Goal: Task Accomplishment & Management: Complete application form

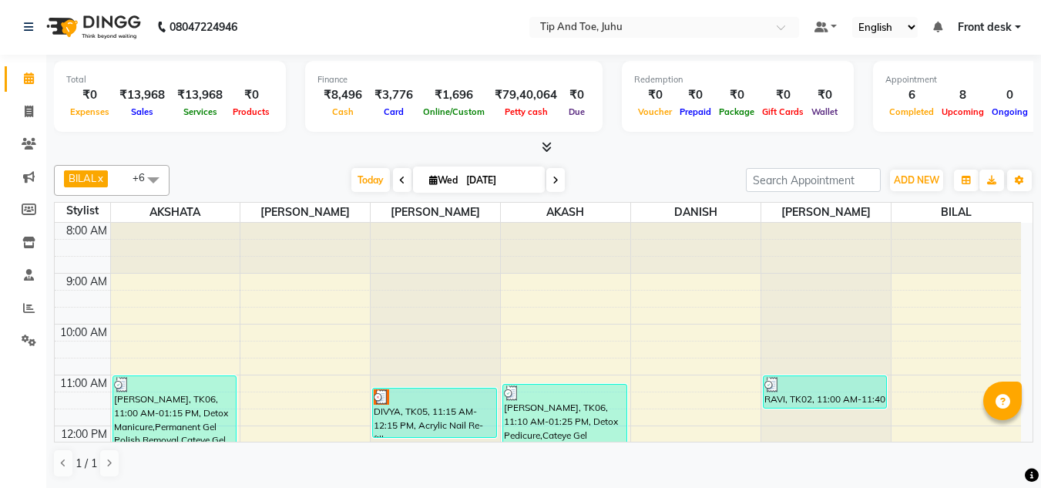
scroll to position [357, 0]
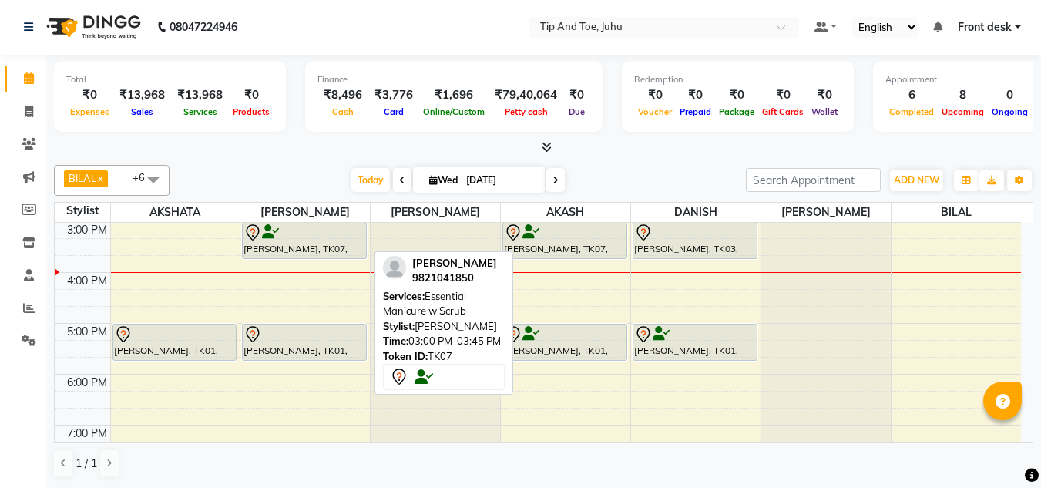
click at [323, 240] on div at bounding box center [305, 233] width 122 height 18
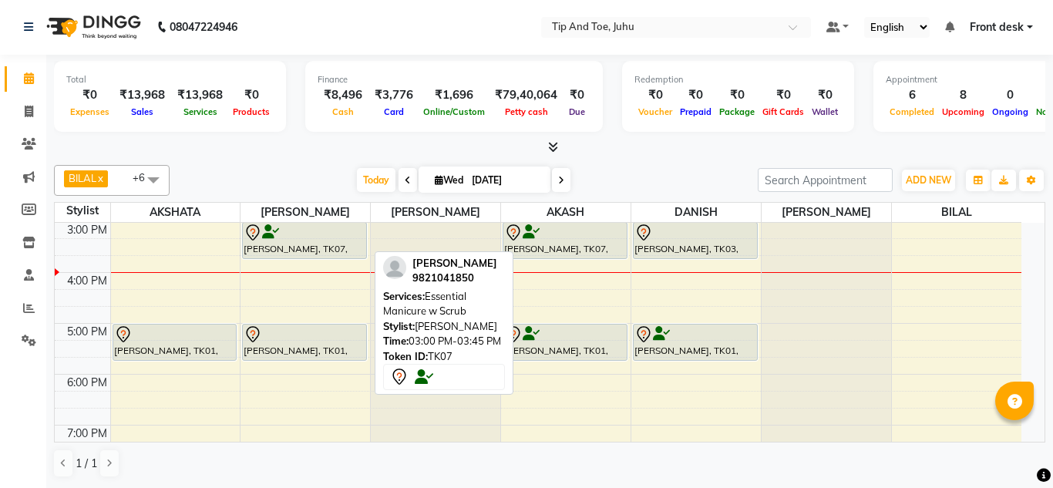
select select "7"
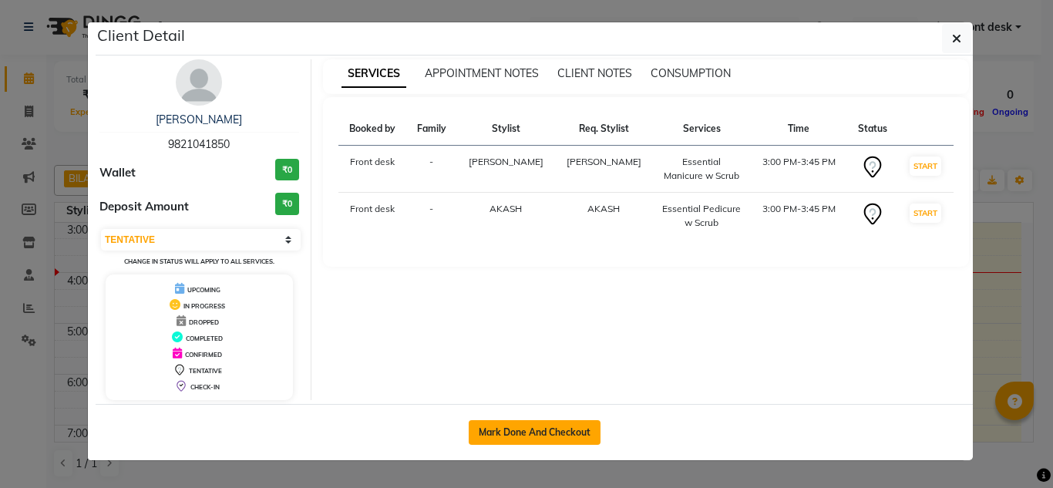
click at [543, 422] on button "Mark Done And Checkout" at bounding box center [535, 432] width 132 height 25
select select "service"
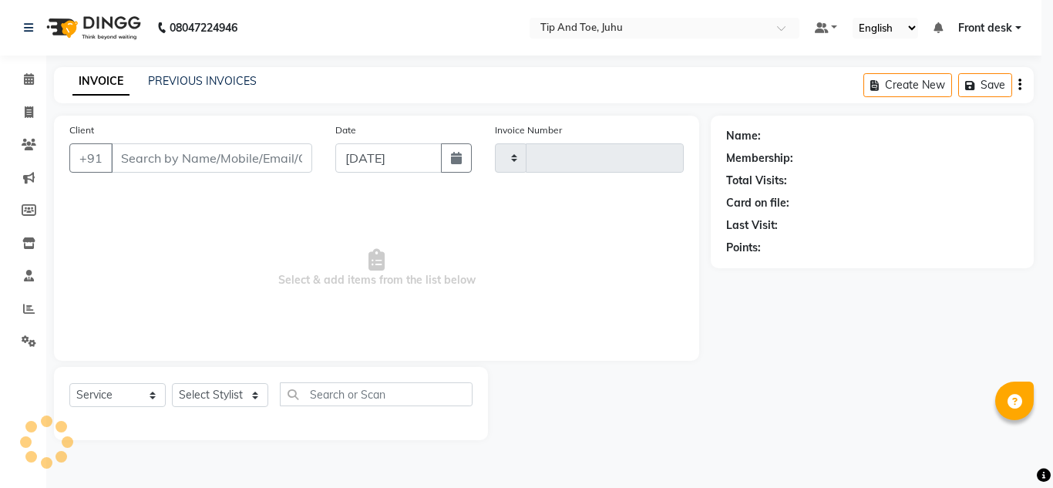
type input "1610"
select select "5516"
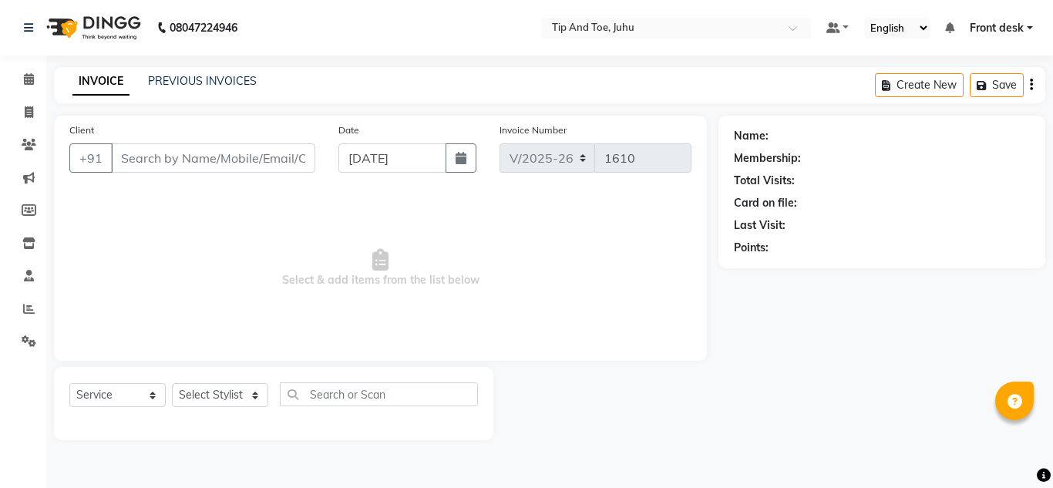
type input "9821041850"
select select "37337"
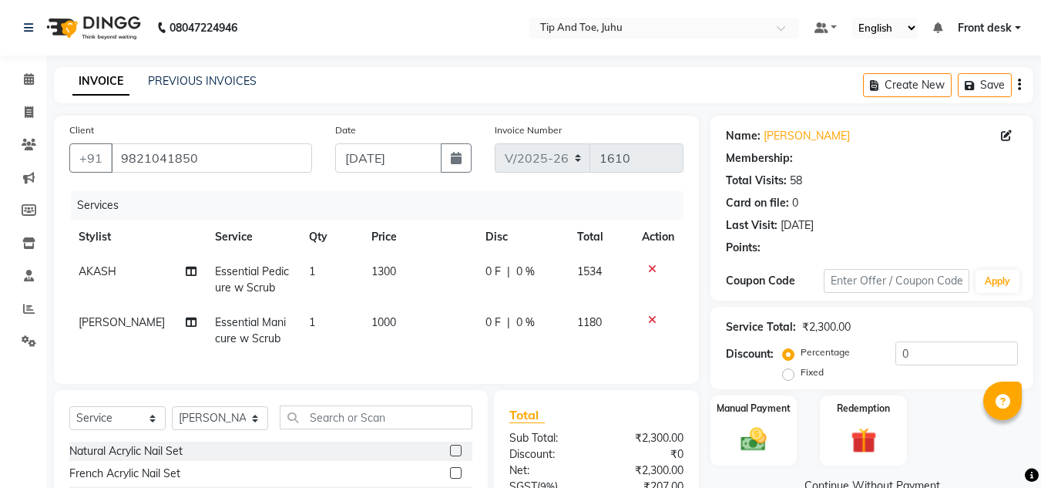
type input "20"
select select "1: Object"
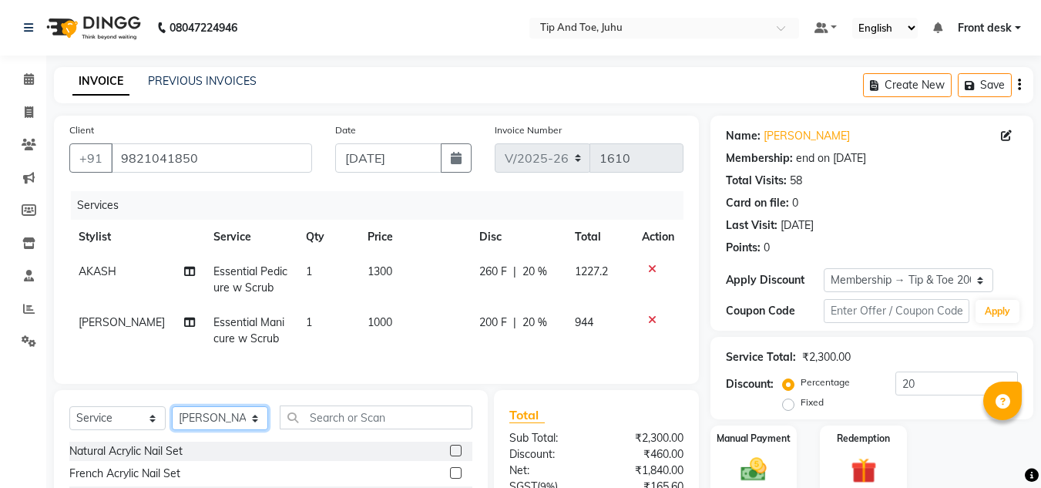
drag, startPoint x: 227, startPoint y: 432, endPoint x: 230, endPoint y: 419, distance: 13.5
click at [227, 430] on select "Select Stylist AJAY UTKAR AKASH AKSHATA Angeli kharei AZHAR BILAL DANISH DHANSH…" at bounding box center [220, 418] width 96 height 24
select select "37330"
click at [172, 418] on select "Select Stylist AJAY UTKAR AKASH AKSHATA Angeli kharei AZHAR BILAL DANISH DHANSH…" at bounding box center [220, 418] width 96 height 24
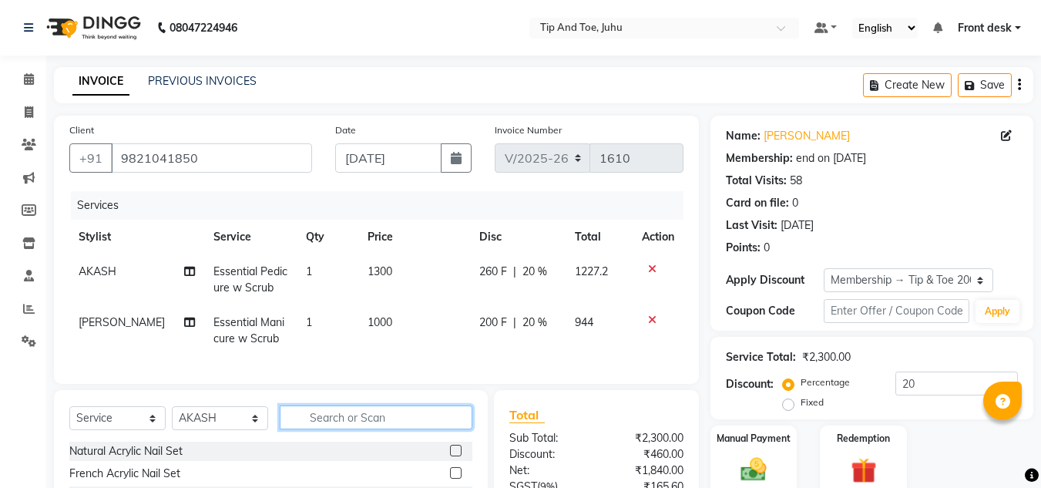
click at [340, 429] on input "text" at bounding box center [376, 417] width 193 height 24
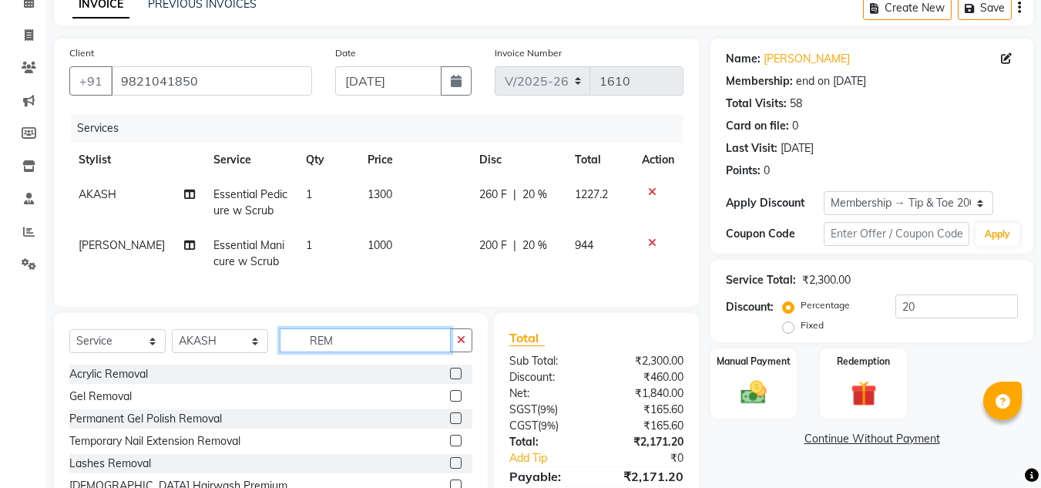
type input "REM"
click at [450, 424] on label at bounding box center [456, 418] width 12 height 12
click at [450, 424] on input "checkbox" at bounding box center [455, 419] width 10 height 10
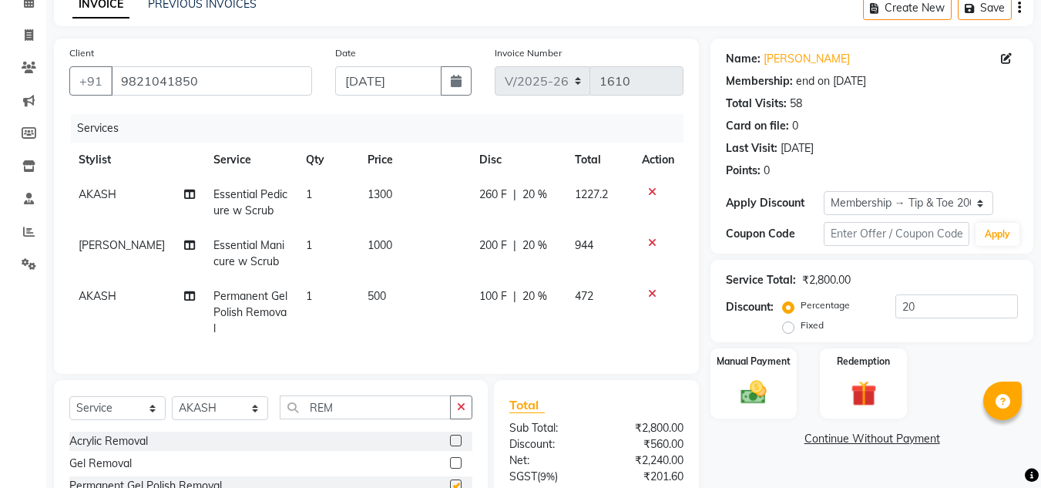
checkbox input "false"
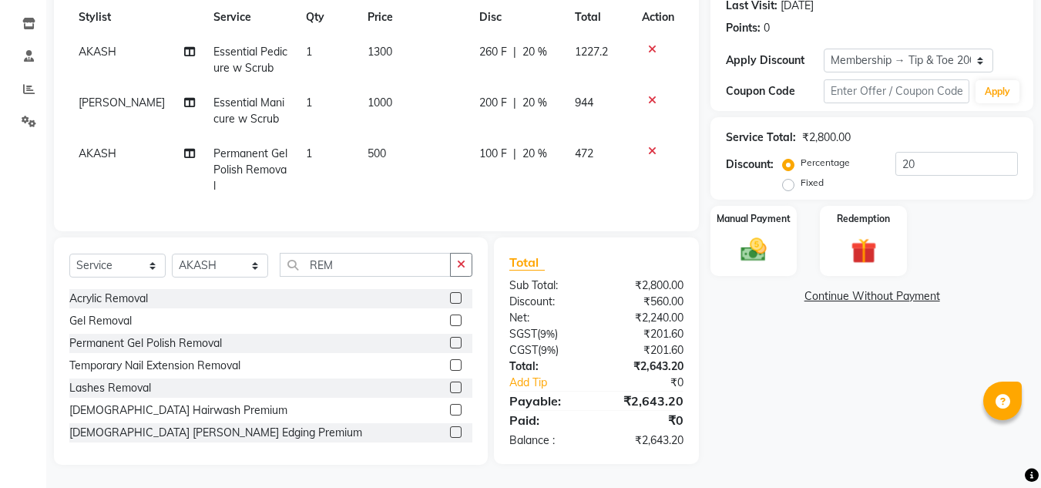
click at [804, 413] on div "Name: Shalini Bajaj Membership: end on 05-01-2026 Total Visits: 58 Card on file…" at bounding box center [878, 180] width 335 height 569
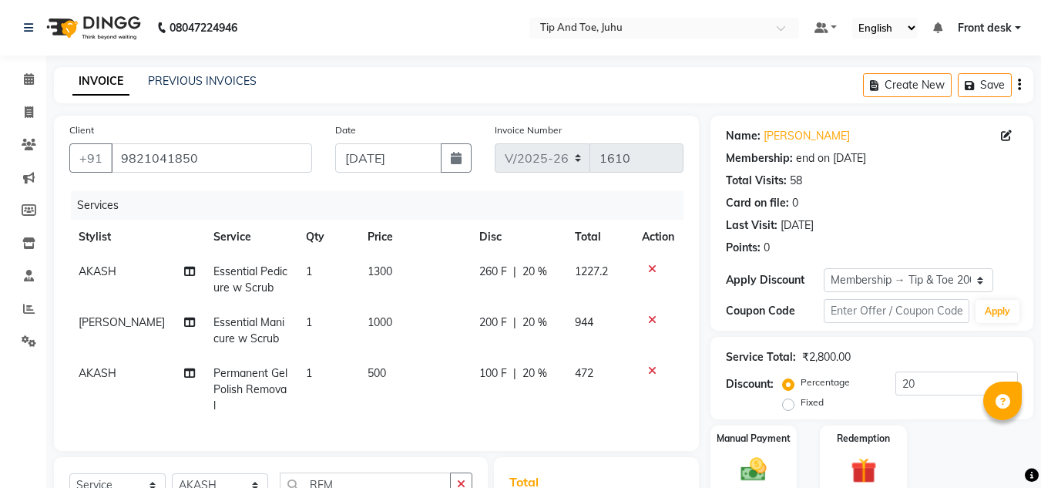
scroll to position [77, 0]
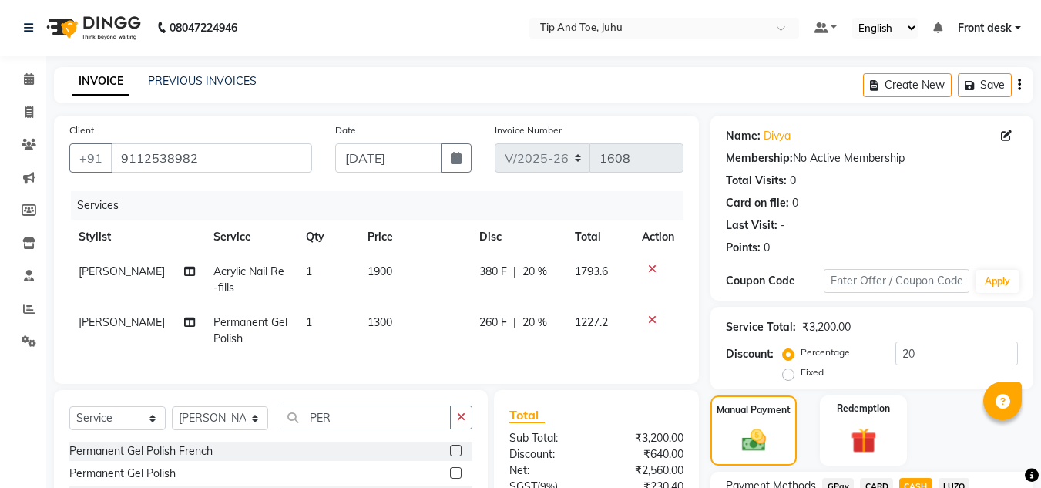
select select "5516"
select select "service"
select select "87956"
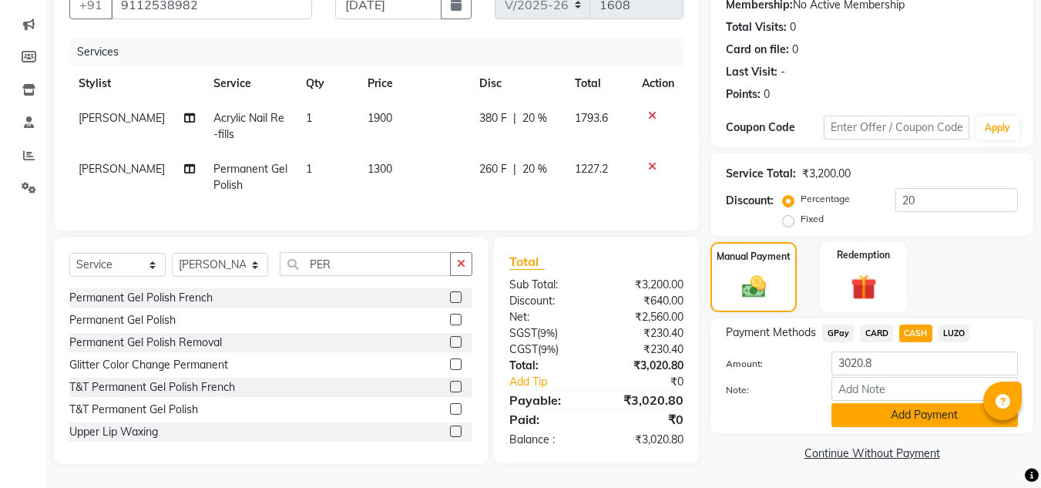
click at [891, 403] on button "Add Payment" at bounding box center [925, 415] width 187 height 24
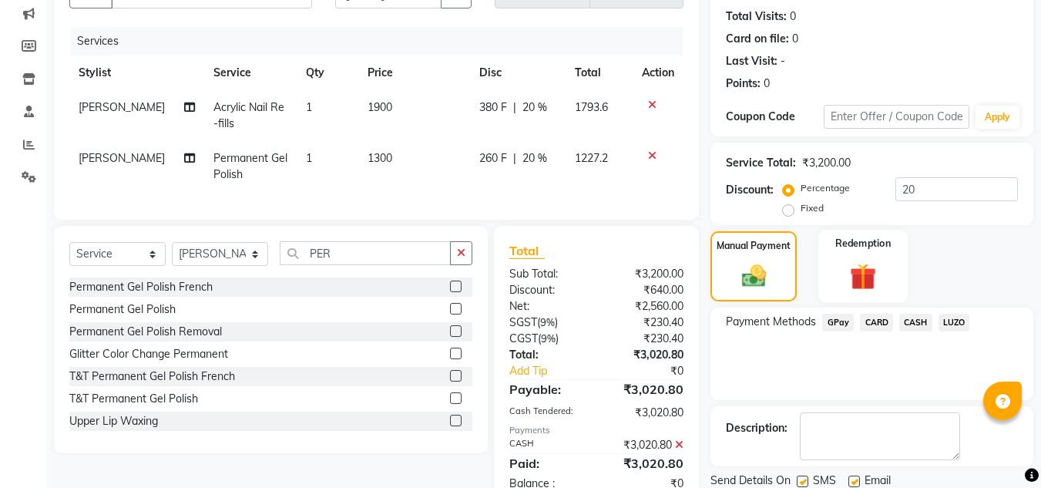
scroll to position [218, 0]
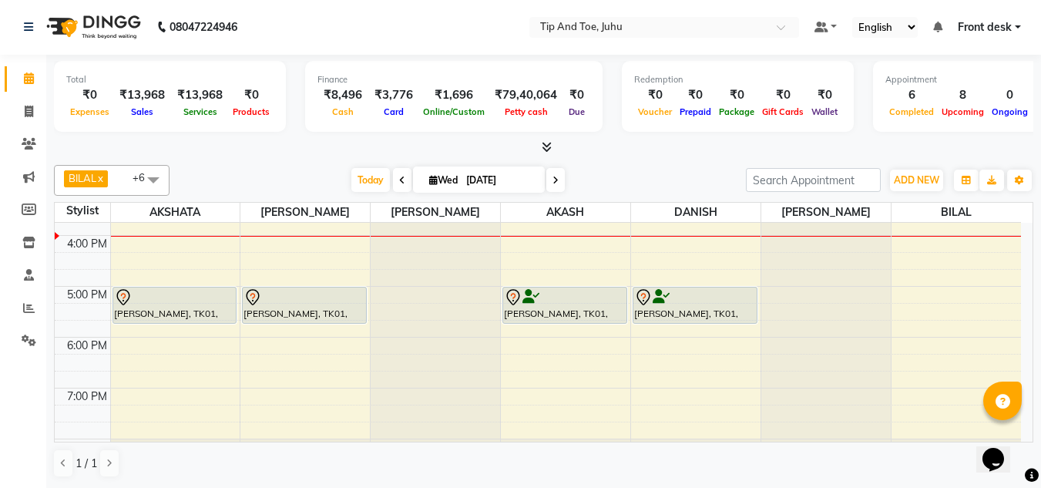
scroll to position [365, 0]
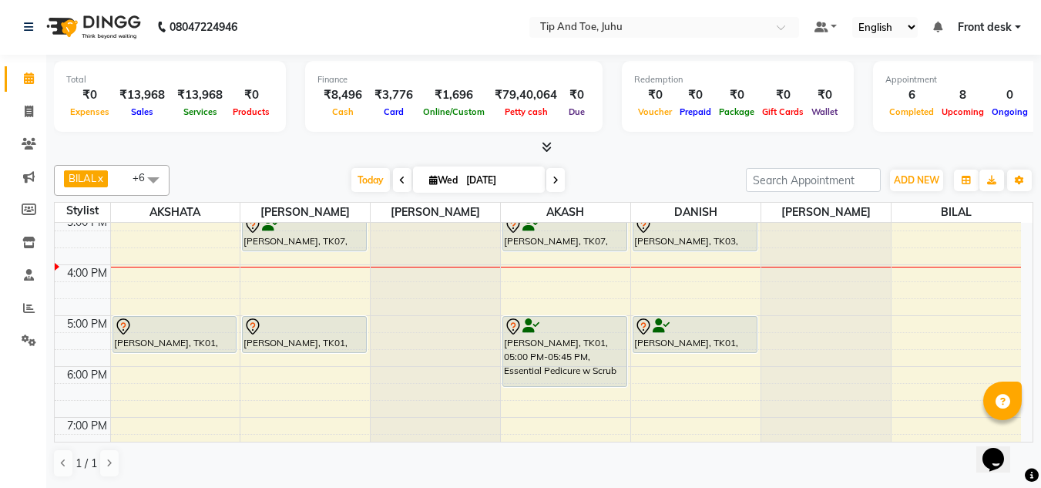
drag, startPoint x: 560, startPoint y: 352, endPoint x: 560, endPoint y: 399, distance: 47.0
click at [560, 399] on div "8:00 AM 9:00 AM 10:00 AM 11:00 AM 12:00 PM 1:00 PM 2:00 PM 3:00 PM 4:00 PM 5:00…" at bounding box center [538, 188] width 967 height 661
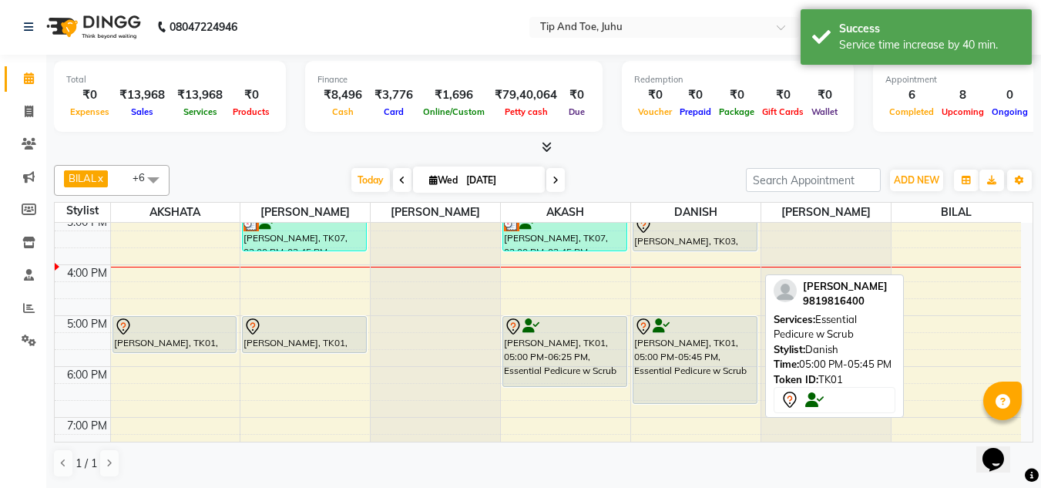
drag, startPoint x: 694, startPoint y: 349, endPoint x: 694, endPoint y: 392, distance: 43.2
click at [694, 392] on div "Pooja Goenka, TK03, 03:00 PM-03:45 PM, Essential Pedicure w Scrub Vinita Mody, …" at bounding box center [695, 188] width 129 height 661
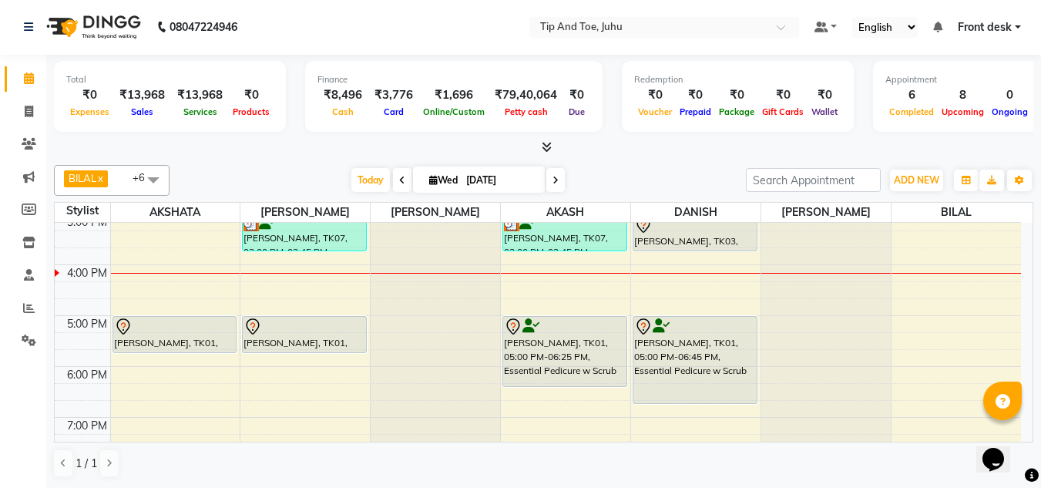
click at [5, 66] on link "Calendar" at bounding box center [23, 78] width 37 height 25
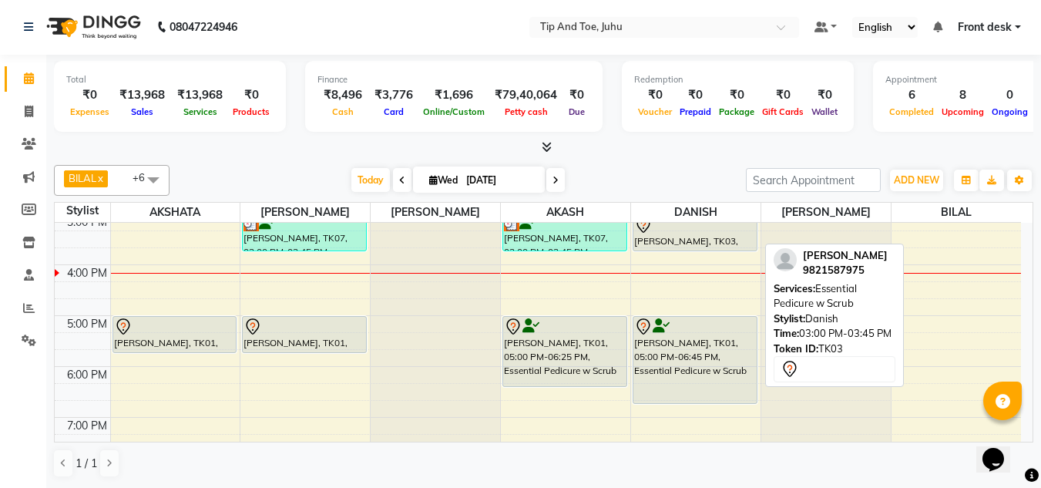
click at [712, 229] on div at bounding box center [695, 225] width 122 height 18
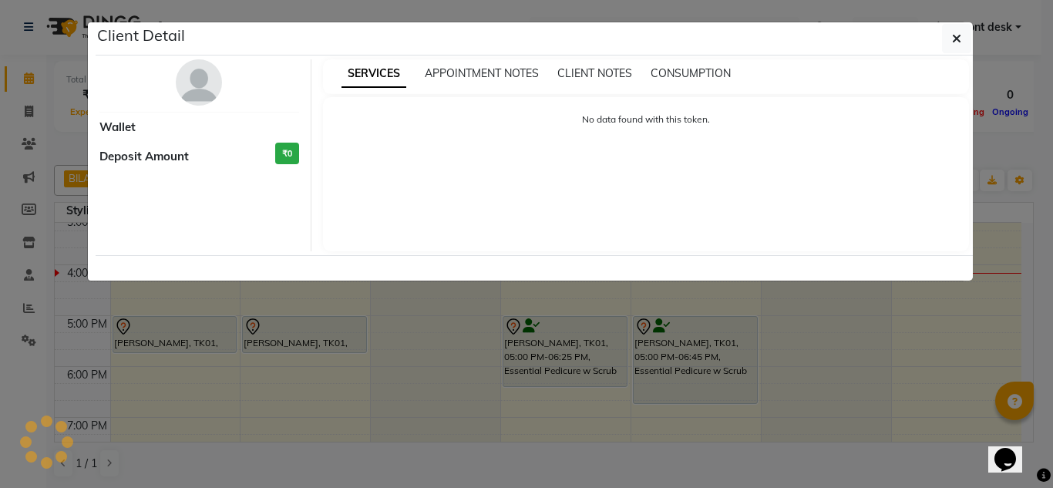
select select "7"
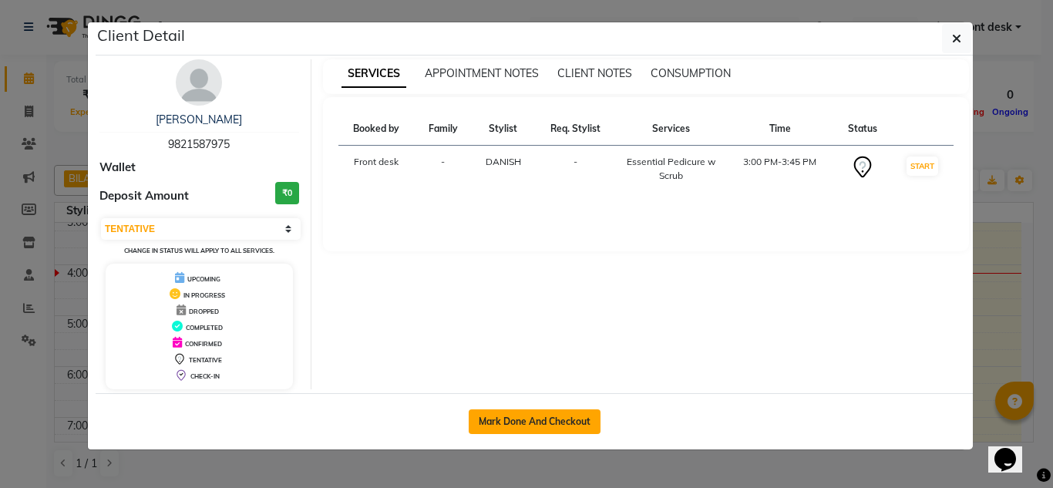
click at [546, 422] on button "Mark Done And Checkout" at bounding box center [535, 421] width 132 height 25
select select "5516"
select select "service"
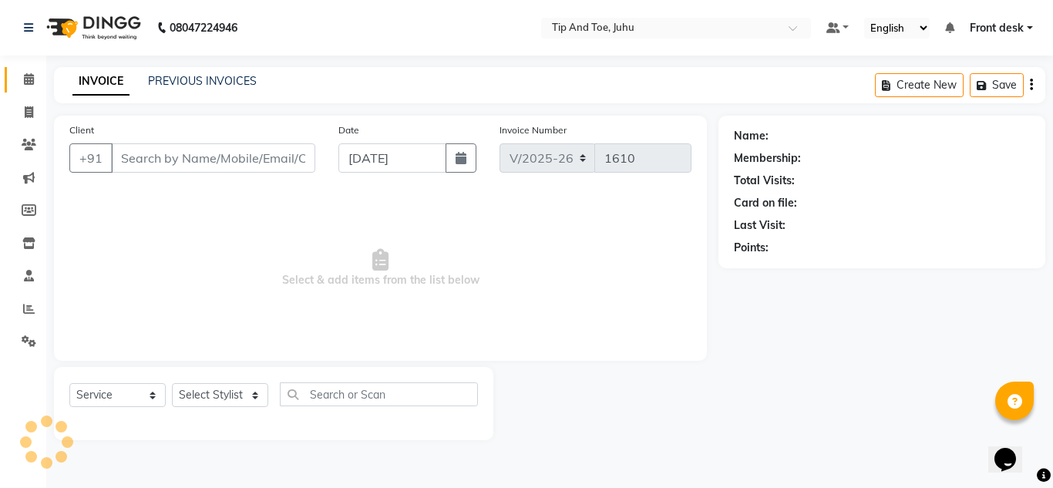
type input "9821587975"
select select "39814"
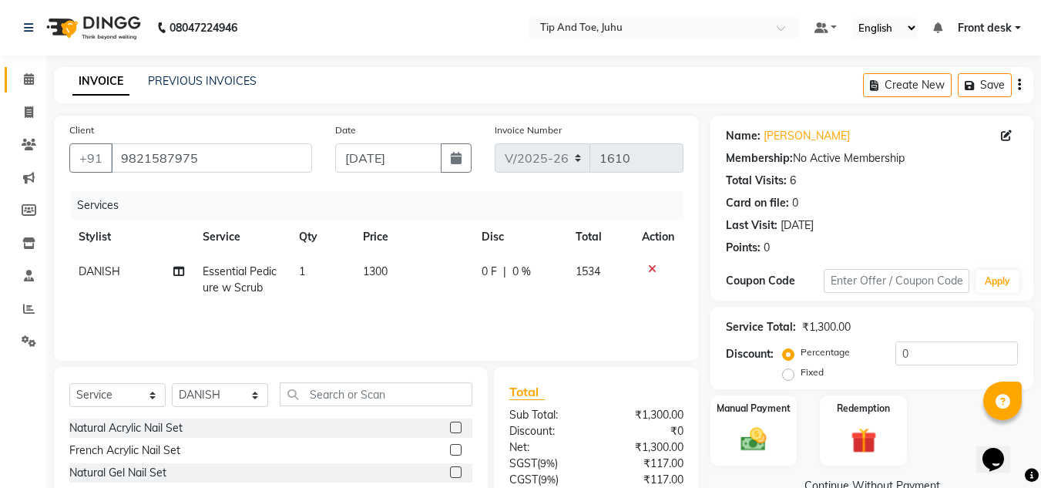
scroll to position [129, 0]
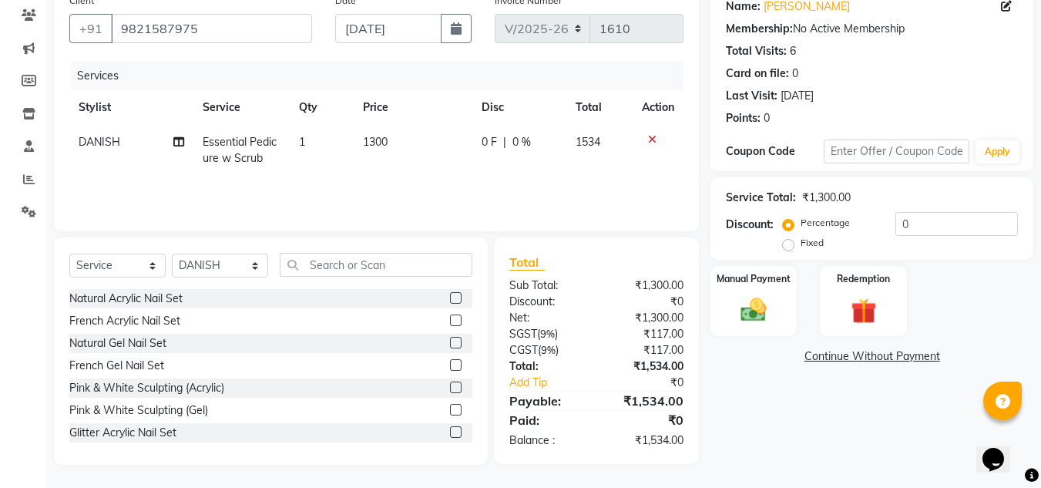
click at [791, 437] on div "Name: Pooja Goenka Membership: No Active Membership Total Visits: 6 Card on fil…" at bounding box center [878, 225] width 335 height 479
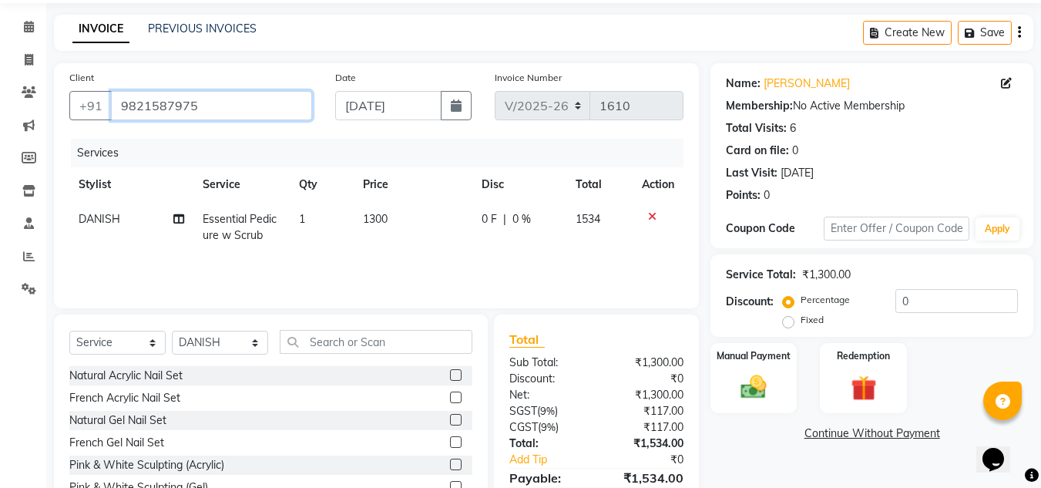
click at [200, 106] on input "9821587975" at bounding box center [211, 105] width 201 height 29
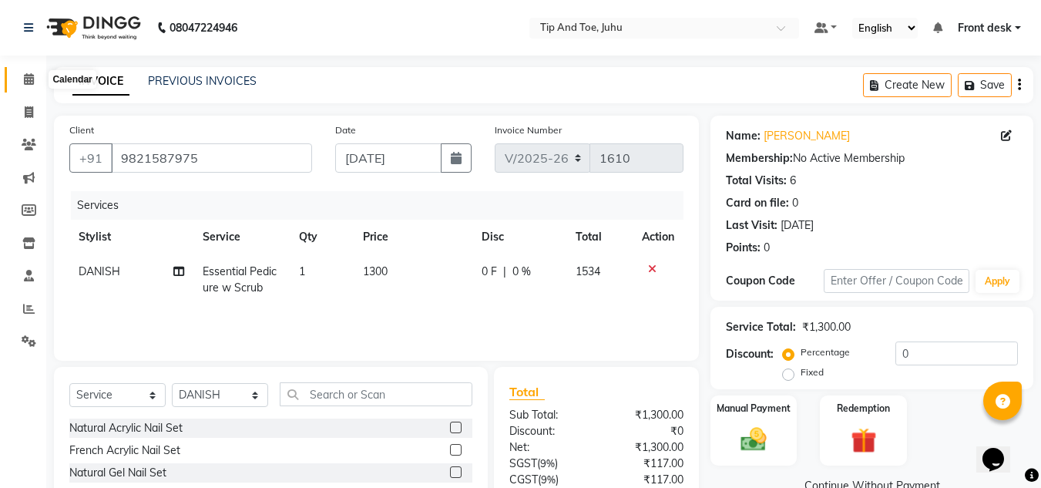
click at [33, 74] on icon at bounding box center [29, 79] width 10 height 12
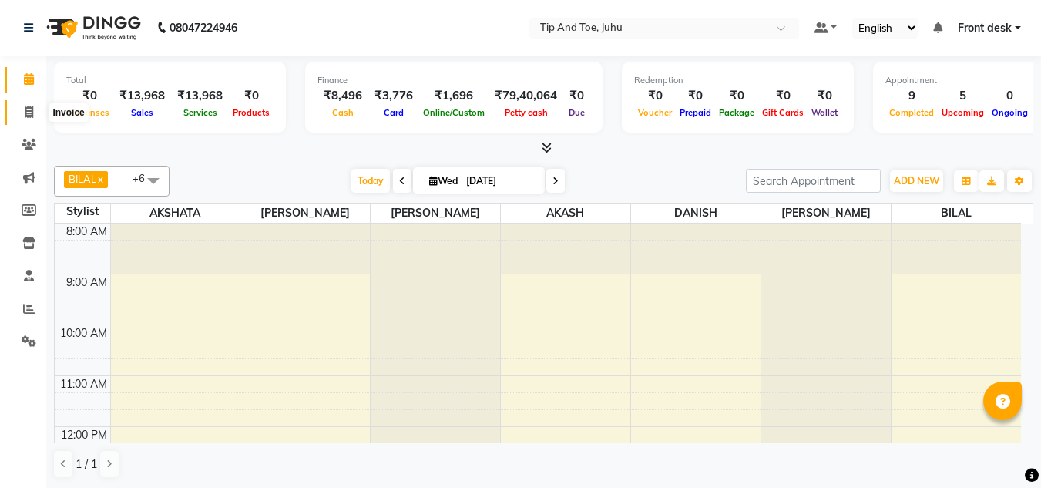
click at [32, 109] on icon at bounding box center [29, 112] width 8 height 12
select select "service"
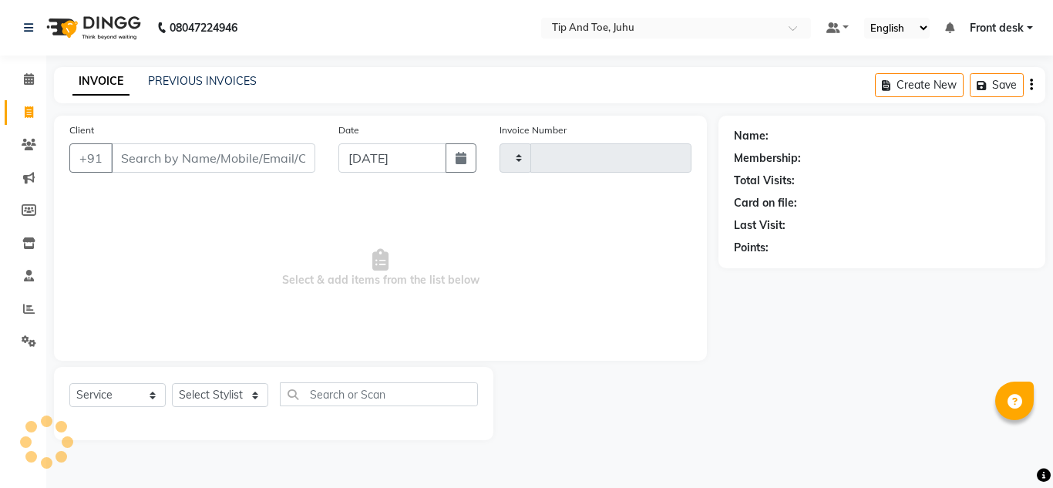
click at [159, 159] on input "Client" at bounding box center [213, 157] width 204 height 29
select select "5516"
type input "1610"
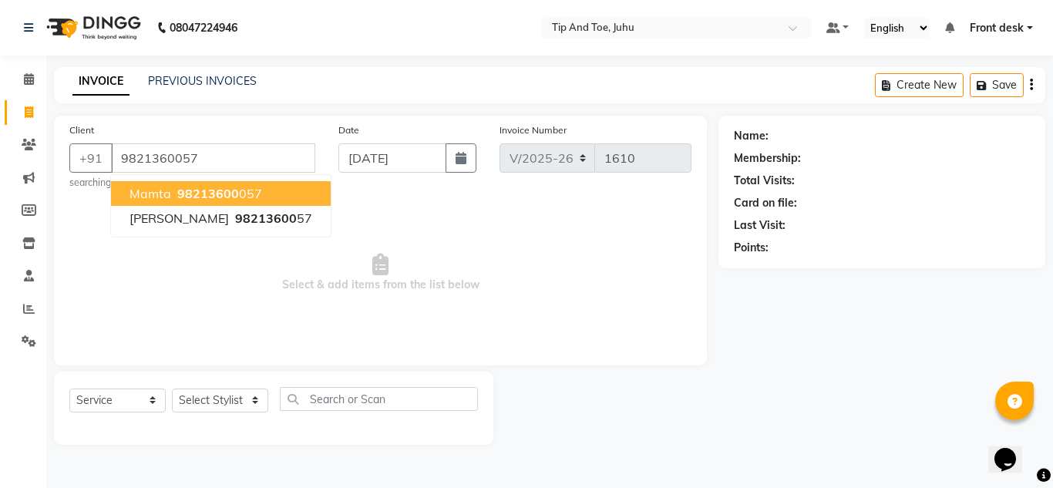
type input "9821360057"
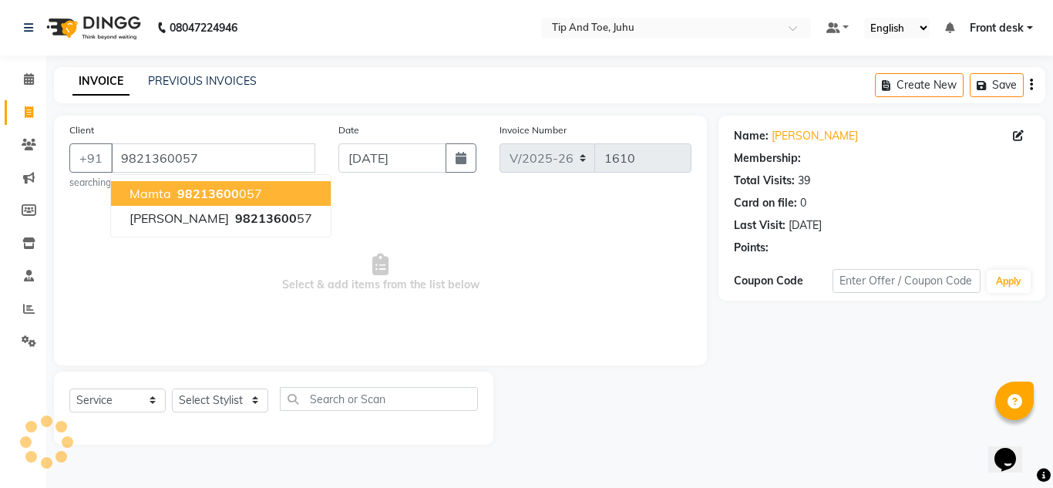
select select "1: Object"
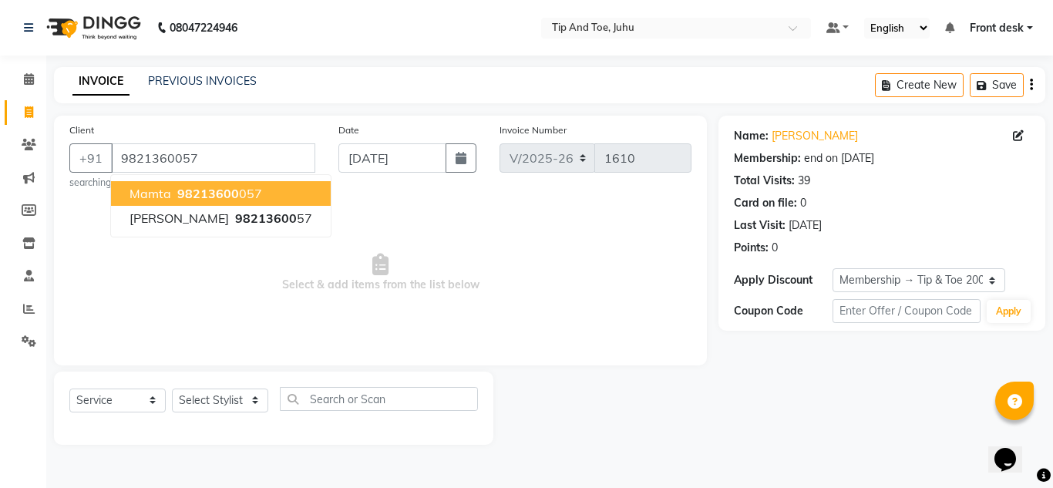
click at [159, 202] on button "mamta 98213600 057" at bounding box center [221, 193] width 220 height 25
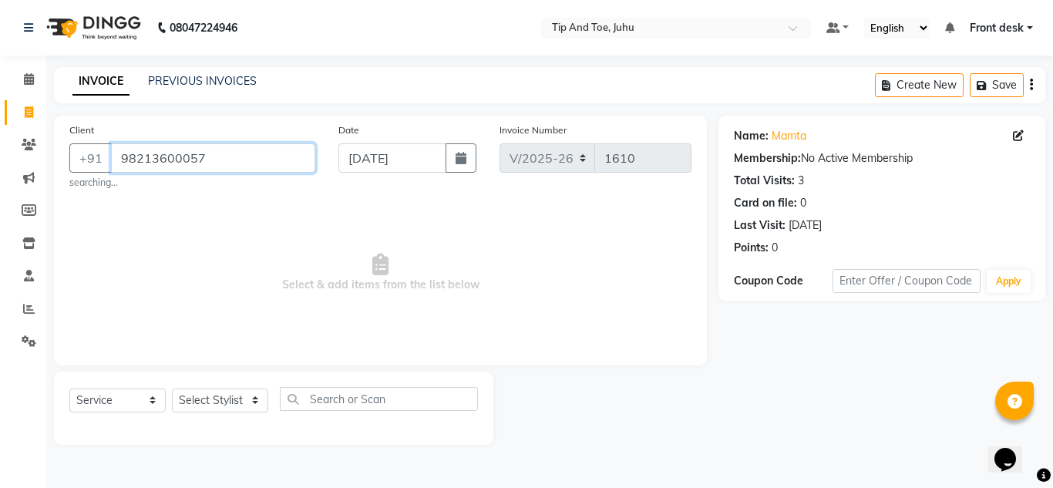
click at [207, 166] on input "98213600057" at bounding box center [213, 157] width 204 height 29
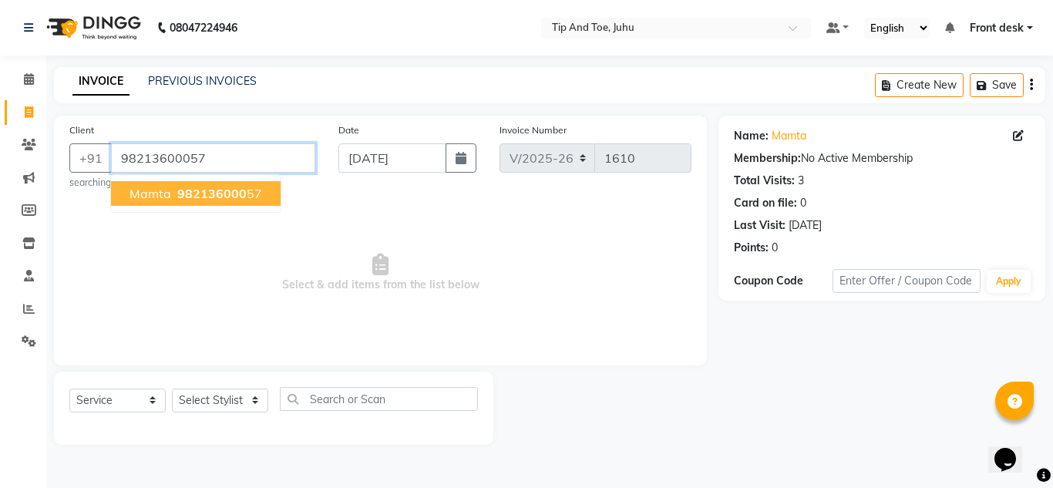
click at [189, 161] on input "98213600057" at bounding box center [213, 157] width 204 height 29
type input "9821360057"
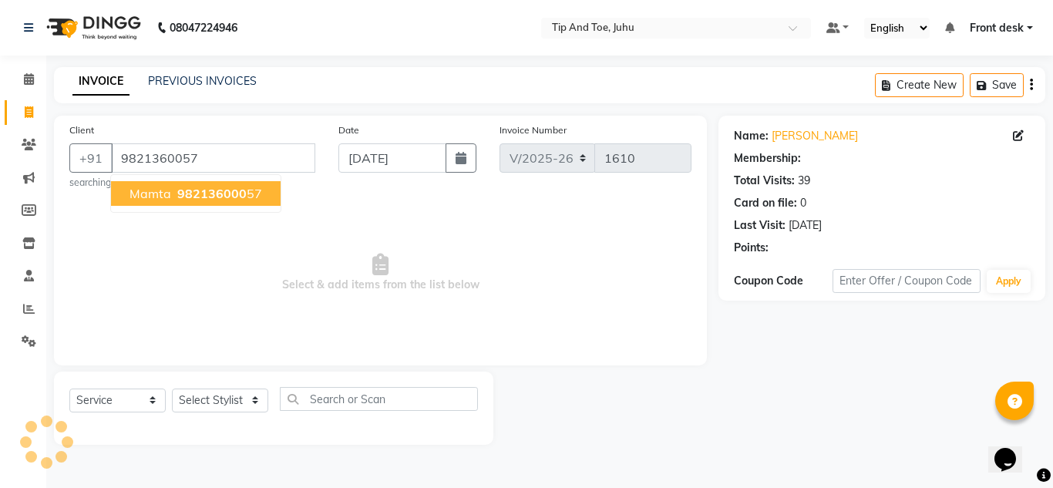
select select "1: Object"
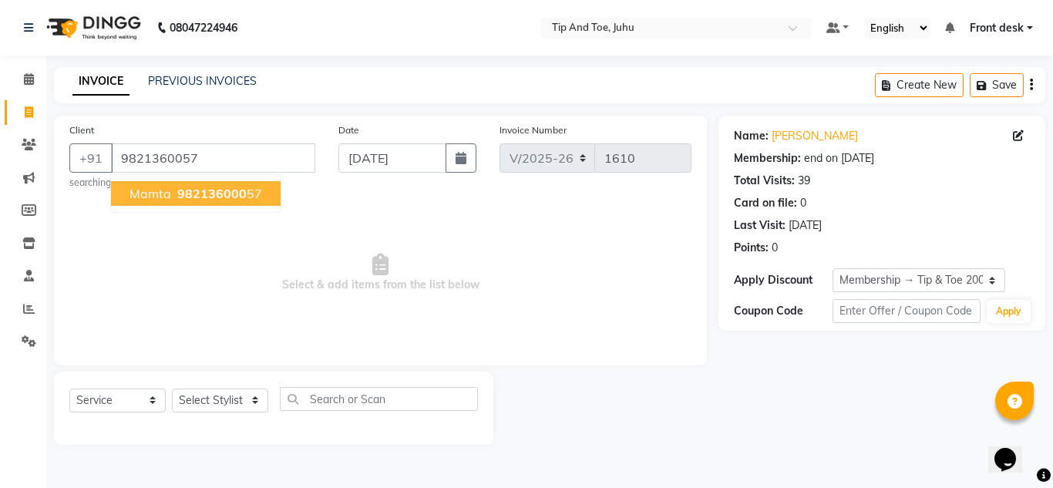
click at [242, 192] on span "982136000" at bounding box center [211, 193] width 69 height 15
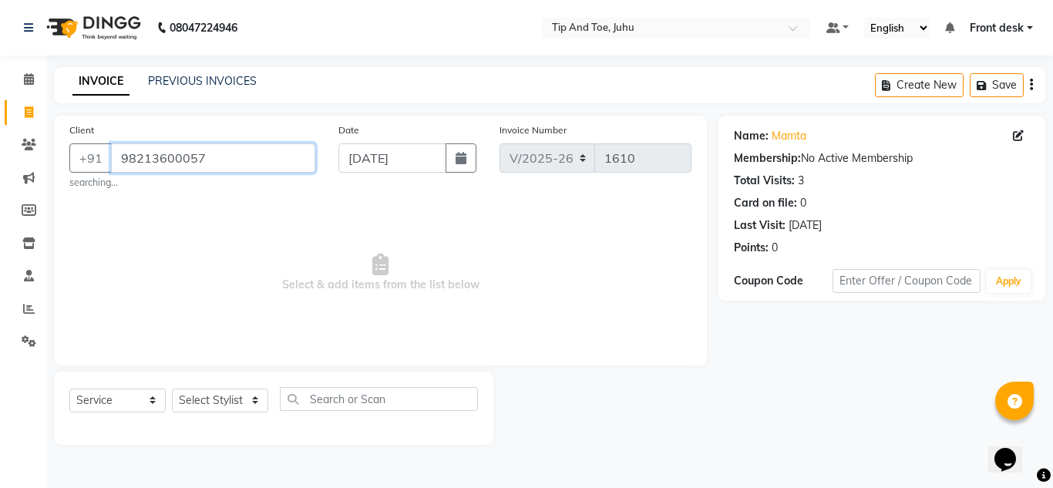
click at [185, 159] on input "98213600057" at bounding box center [213, 157] width 204 height 29
type input "9821360057"
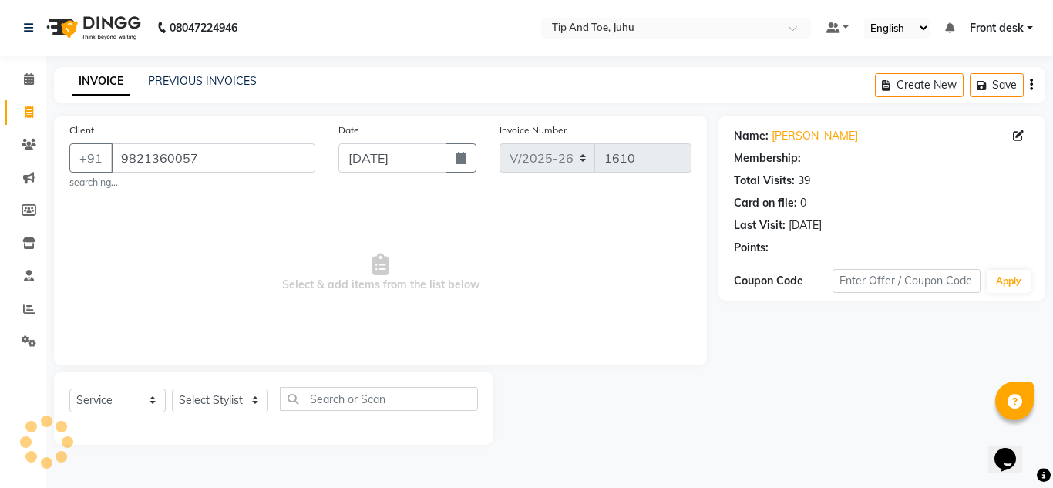
select select "1: Object"
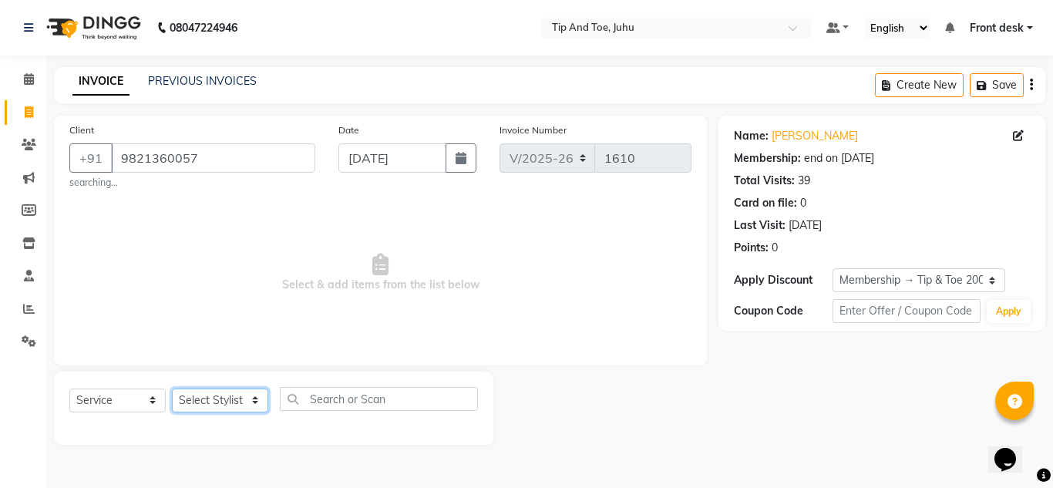
click at [204, 398] on select "Select Stylist AJAY UTKAR AKASH AKSHATA Angeli kharei AZHAR BILAL DANISH DHANSH…" at bounding box center [220, 400] width 96 height 24
select select "39814"
click at [172, 388] on select "Select Stylist AJAY UTKAR AKASH AKSHATA Angeli kharei AZHAR BILAL DANISH DHANSH…" at bounding box center [220, 400] width 96 height 24
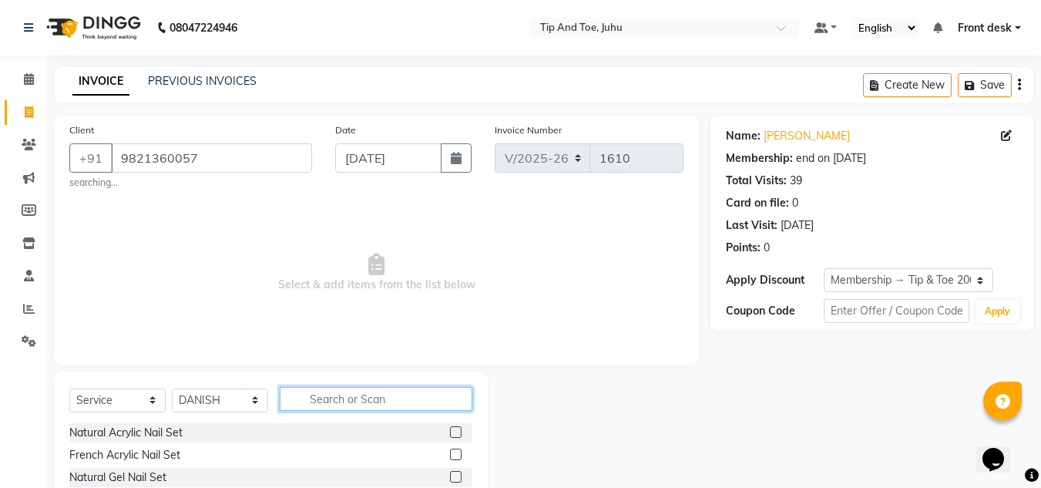
click at [358, 399] on input "text" at bounding box center [376, 399] width 193 height 24
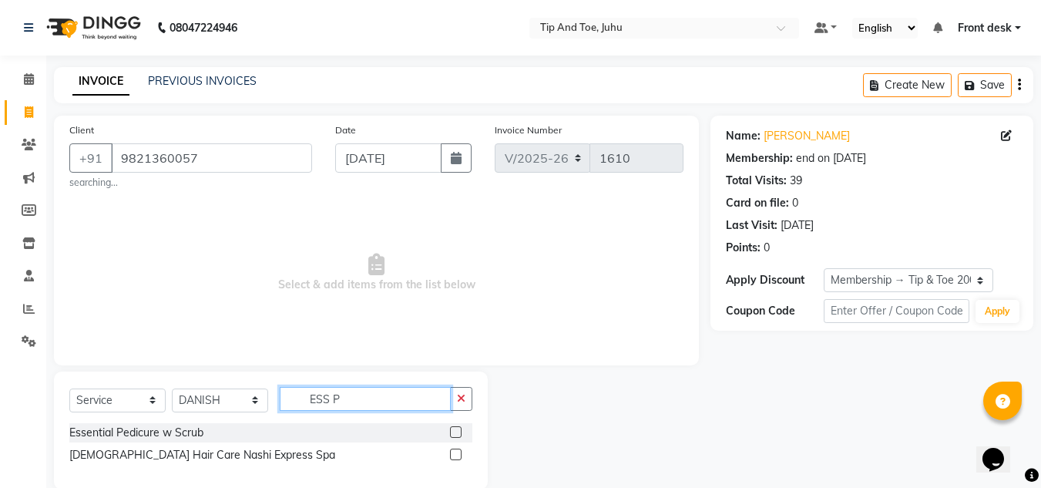
type input "ESS P"
click at [455, 431] on label at bounding box center [456, 432] width 12 height 12
click at [455, 431] on input "checkbox" at bounding box center [455, 433] width 10 height 10
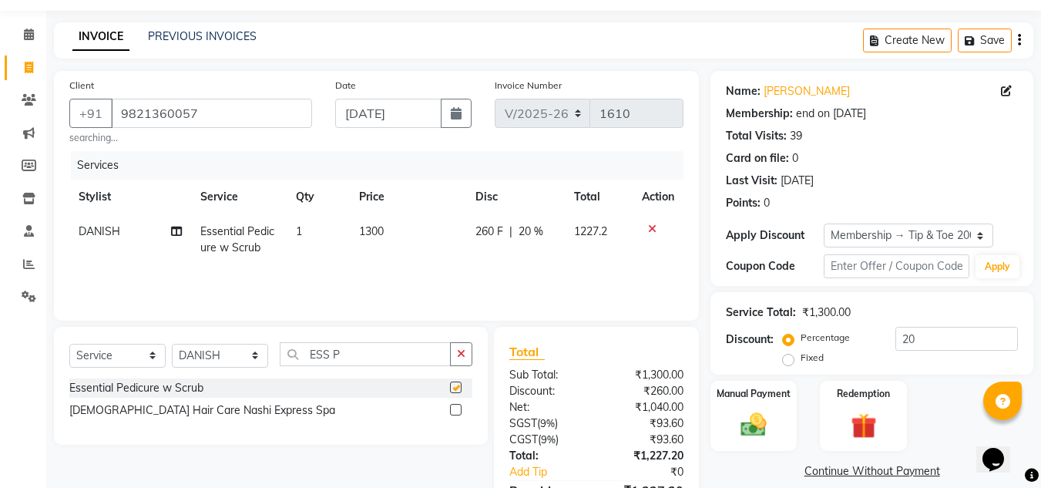
checkbox input "false"
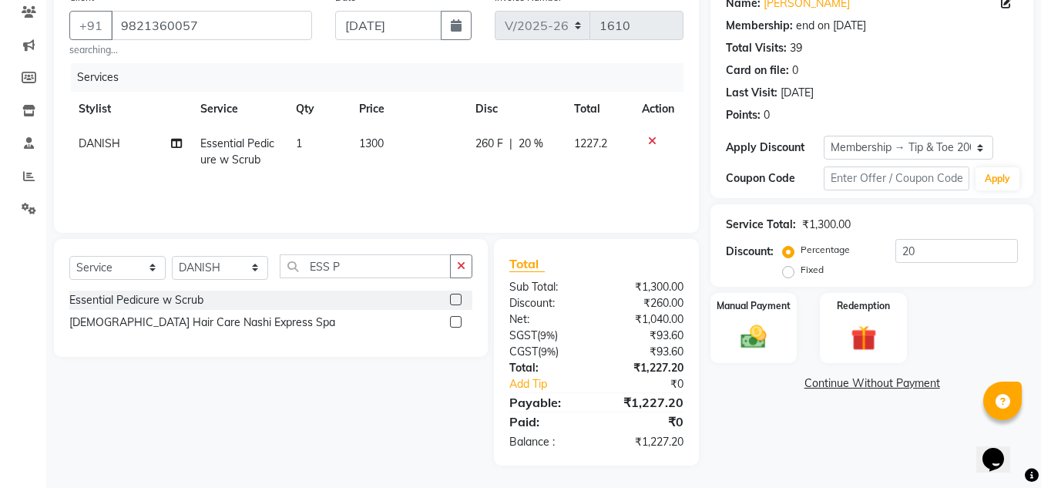
scroll to position [133, 0]
click at [351, 365] on div "Select Service Product Membership Package Voucher Prepaid Gift Card Select Styl…" at bounding box center [265, 351] width 446 height 227
click at [750, 332] on img at bounding box center [753, 336] width 43 height 31
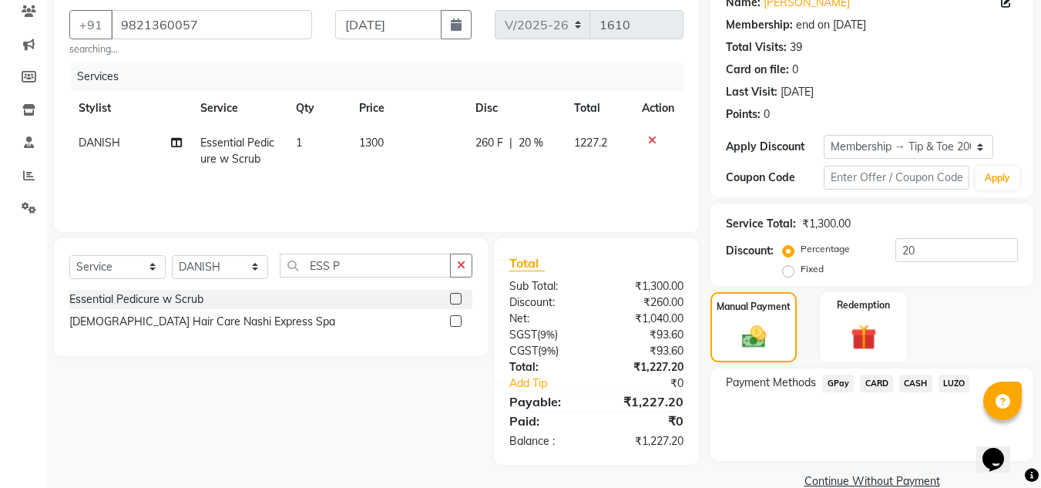
click at [832, 383] on span "GPay" at bounding box center [838, 384] width 32 height 18
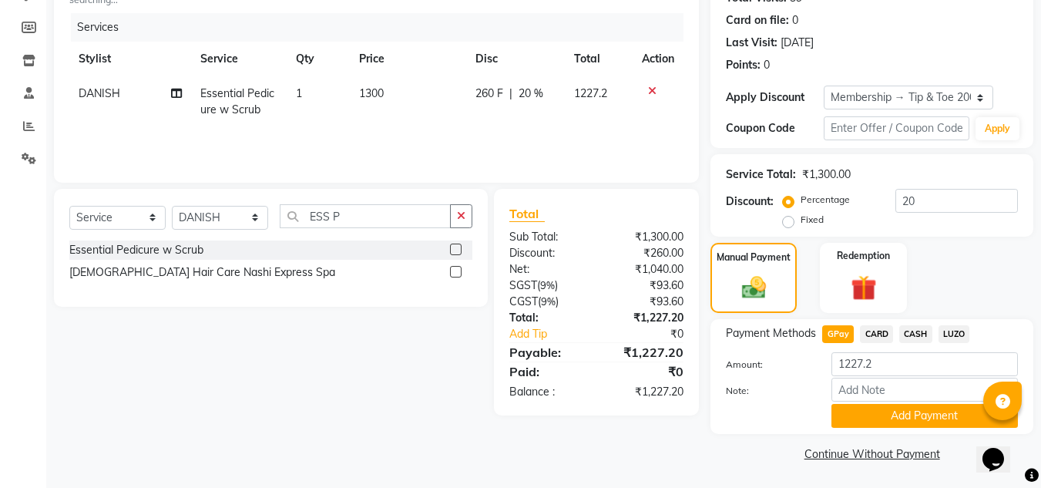
scroll to position [183, 0]
click at [904, 411] on button "Add Payment" at bounding box center [925, 415] width 187 height 24
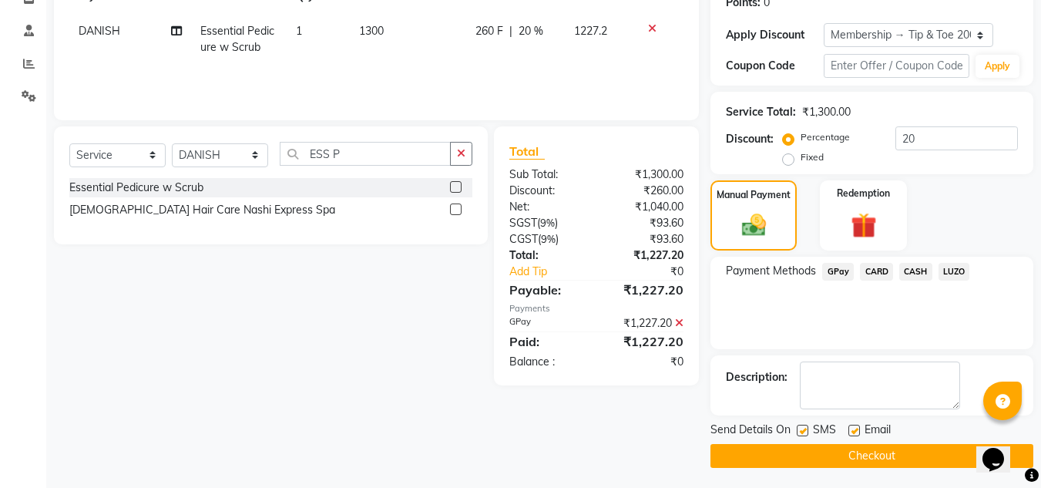
scroll to position [248, 0]
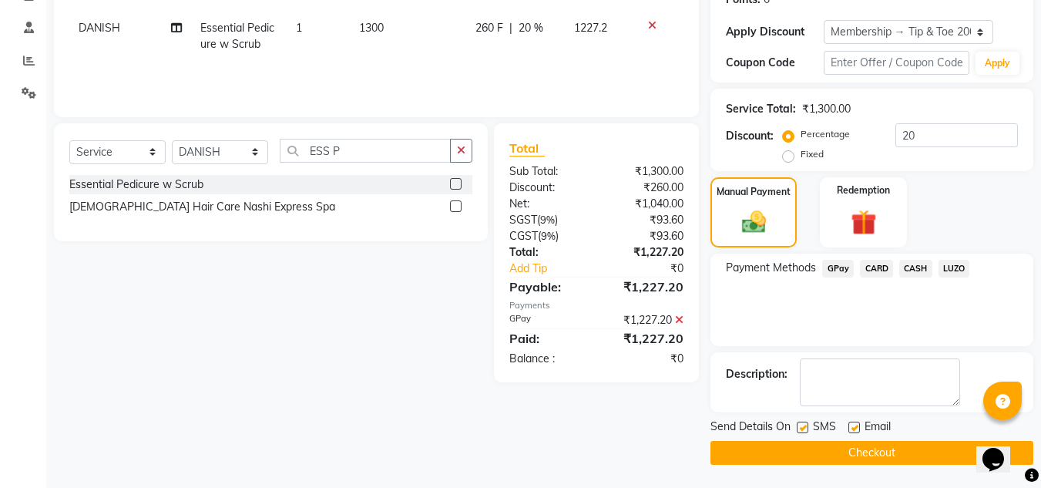
click at [804, 427] on label at bounding box center [803, 428] width 12 height 12
click at [804, 427] on input "checkbox" at bounding box center [802, 428] width 10 height 10
checkbox input "false"
click at [852, 429] on label at bounding box center [855, 428] width 12 height 12
click at [852, 429] on input "checkbox" at bounding box center [854, 428] width 10 height 10
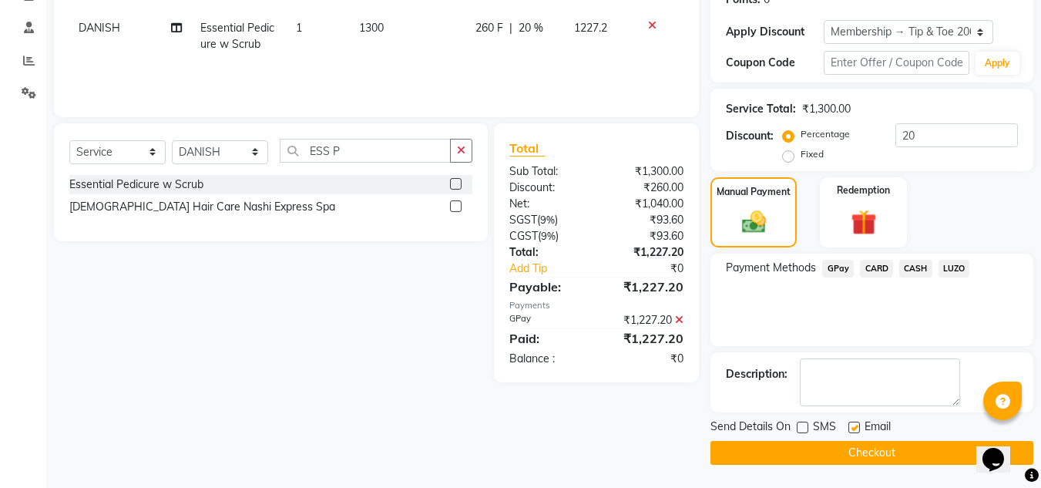
checkbox input "false"
click at [918, 454] on button "Checkout" at bounding box center [872, 453] width 323 height 24
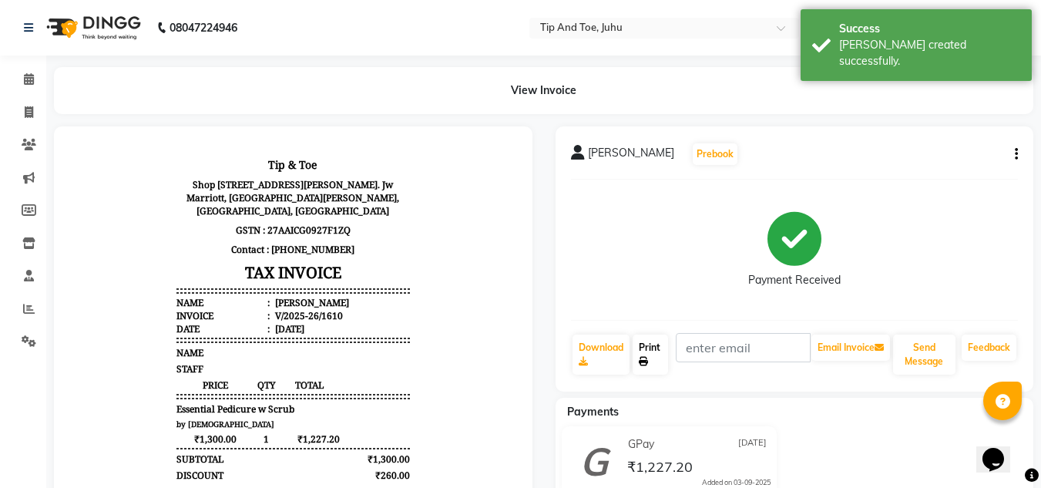
click at [667, 357] on link "Print" at bounding box center [650, 355] width 35 height 40
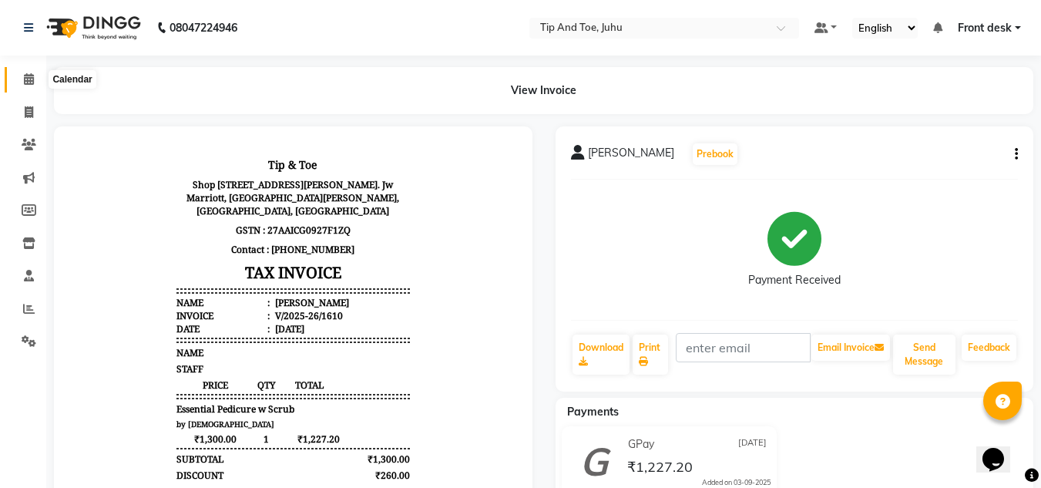
click at [36, 74] on span at bounding box center [28, 80] width 27 height 18
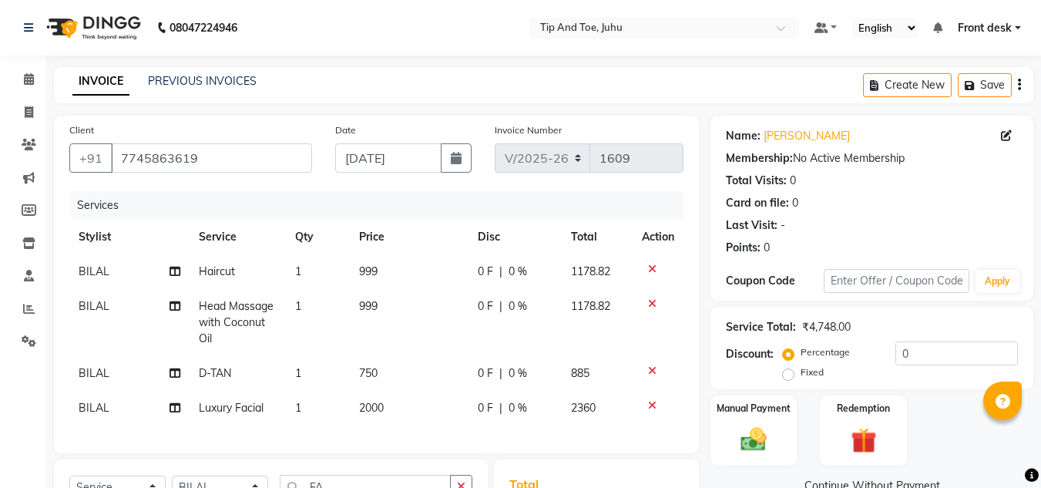
select select "5516"
select select "service"
select select "50579"
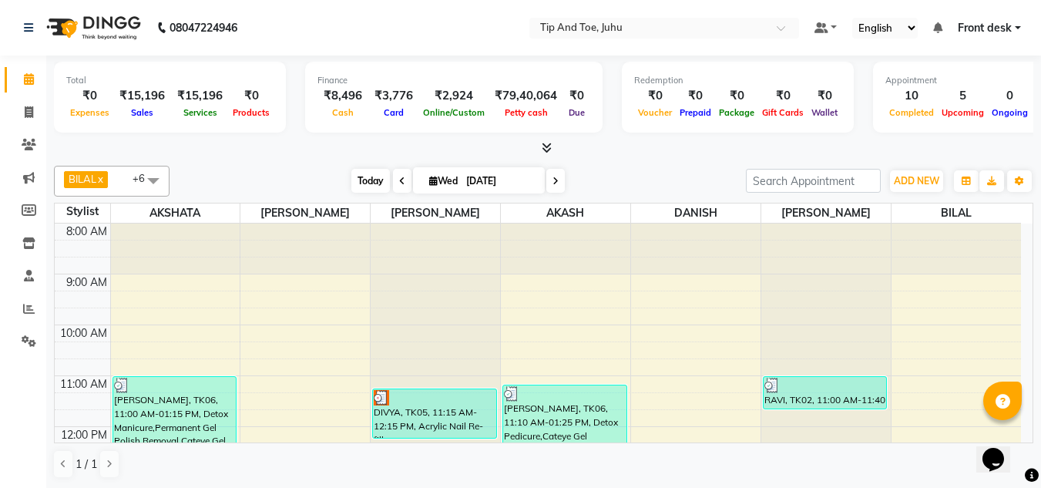
click at [373, 192] on span "Today" at bounding box center [370, 181] width 39 height 24
